Goal: Task Accomplishment & Management: Use online tool/utility

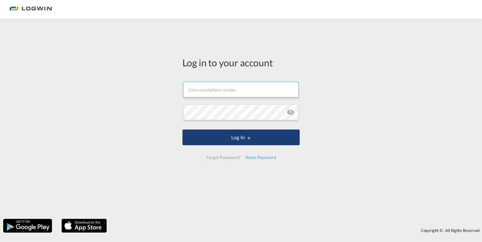
type input "[EMAIL_ADDRESS][DOMAIN_NAME]"
click at [232, 139] on button "Log In" at bounding box center [240, 138] width 117 height 16
